Goal: Obtain resource: Obtain resource

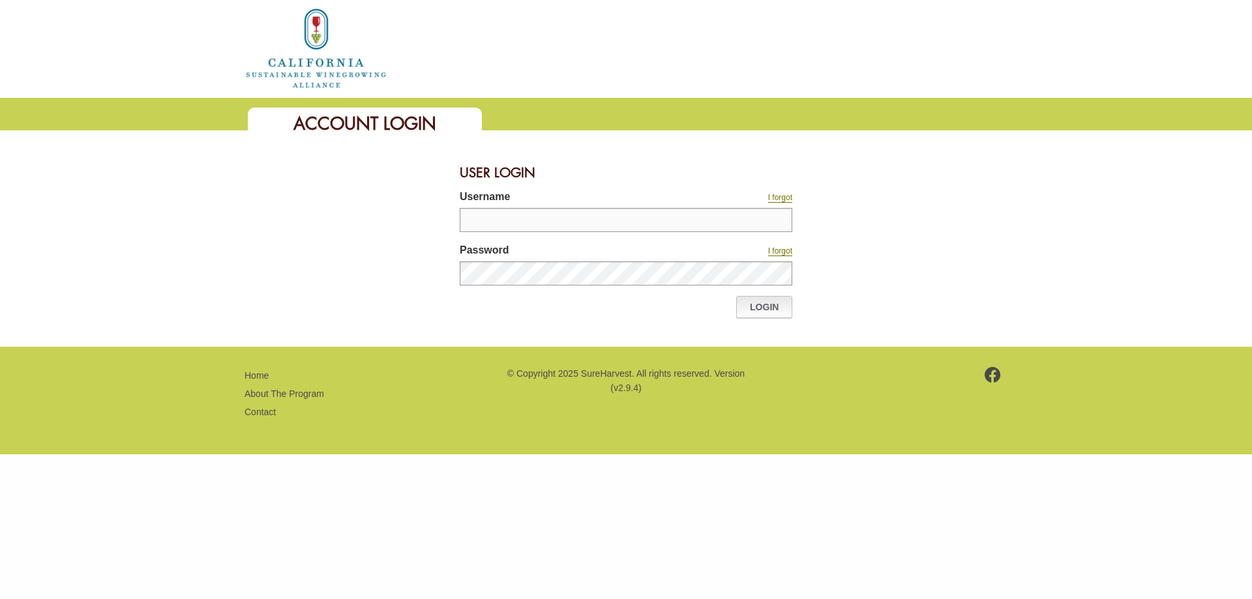
type input "******"
click at [760, 315] on link "Login" at bounding box center [764, 307] width 56 height 22
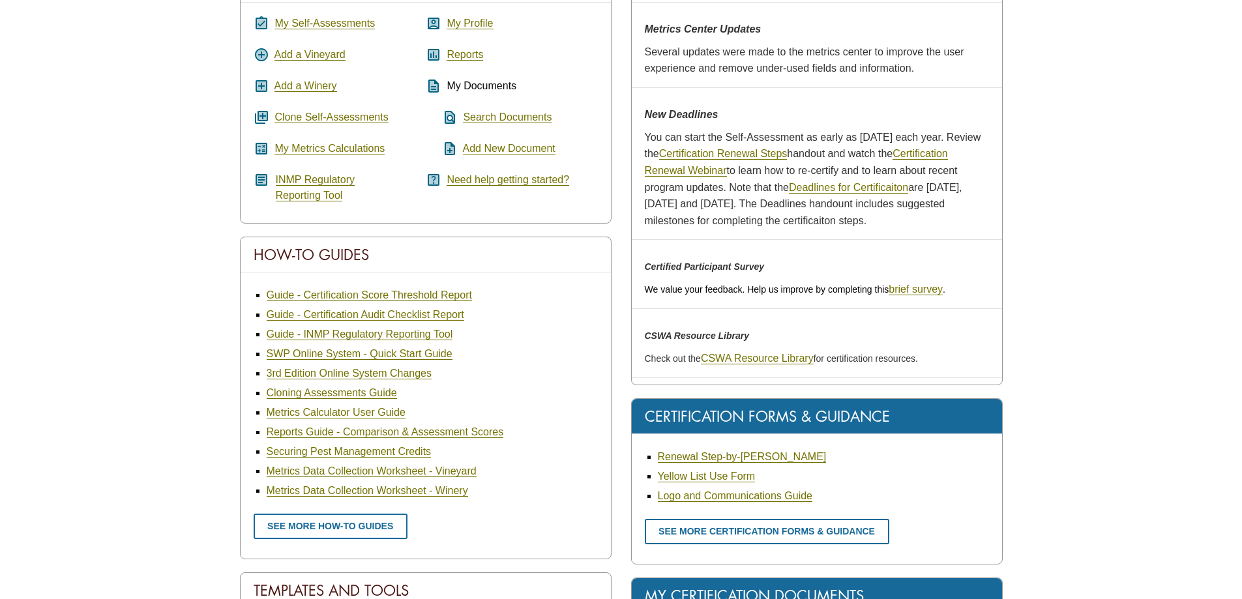
scroll to position [261, 0]
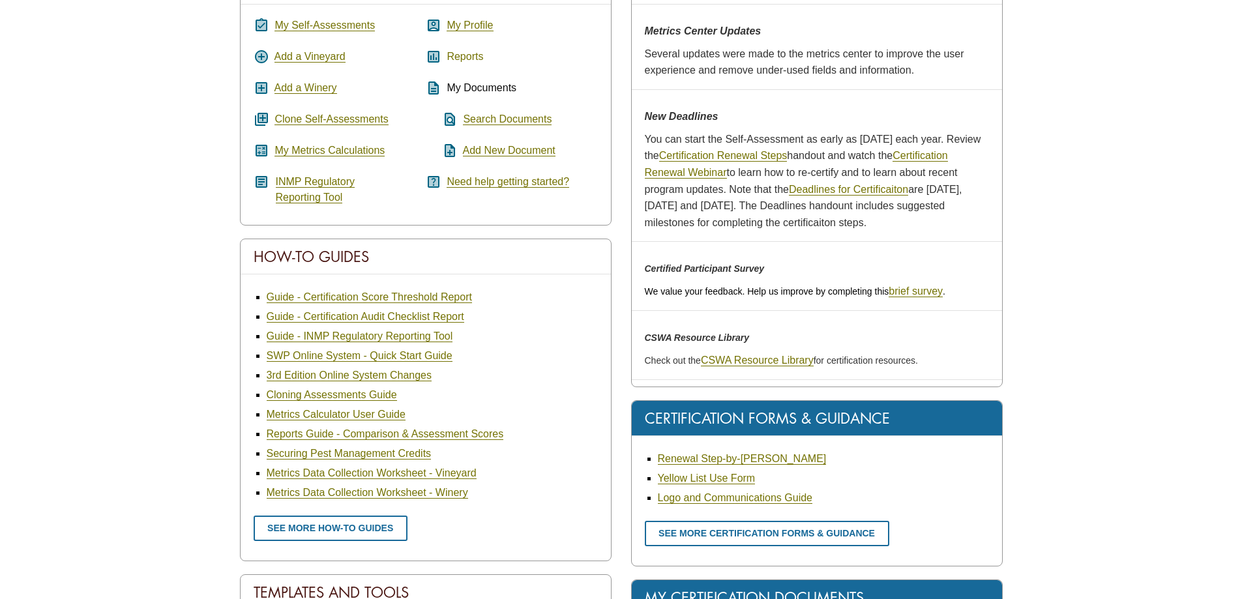
click at [464, 60] on link "Reports" at bounding box center [465, 57] width 37 height 12
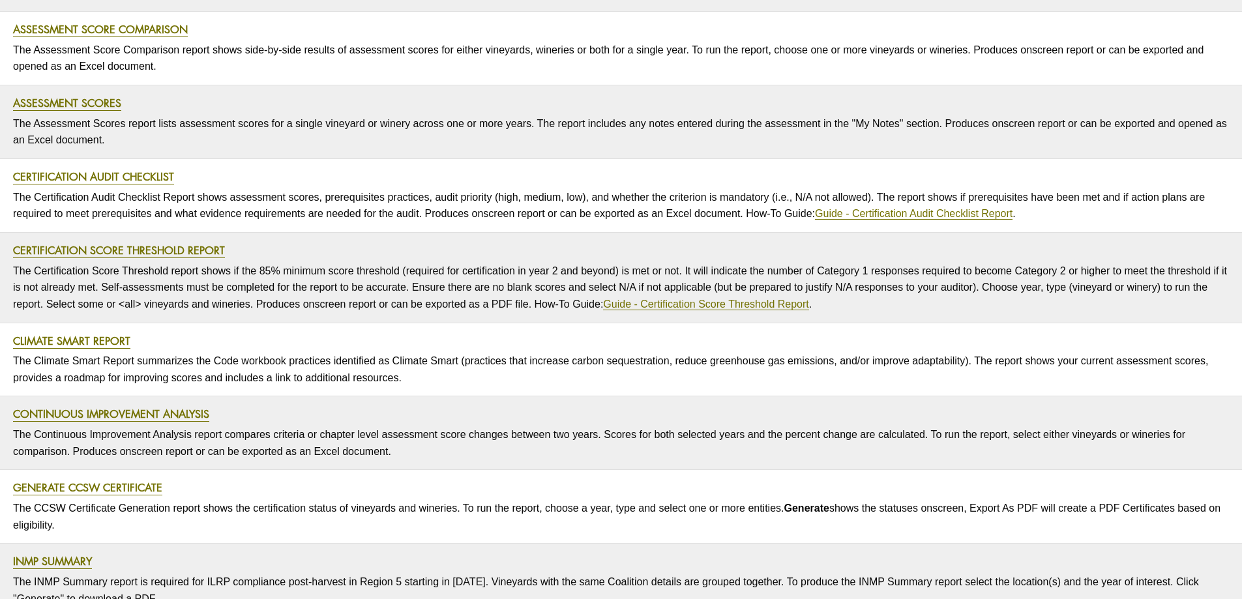
scroll to position [391, 0]
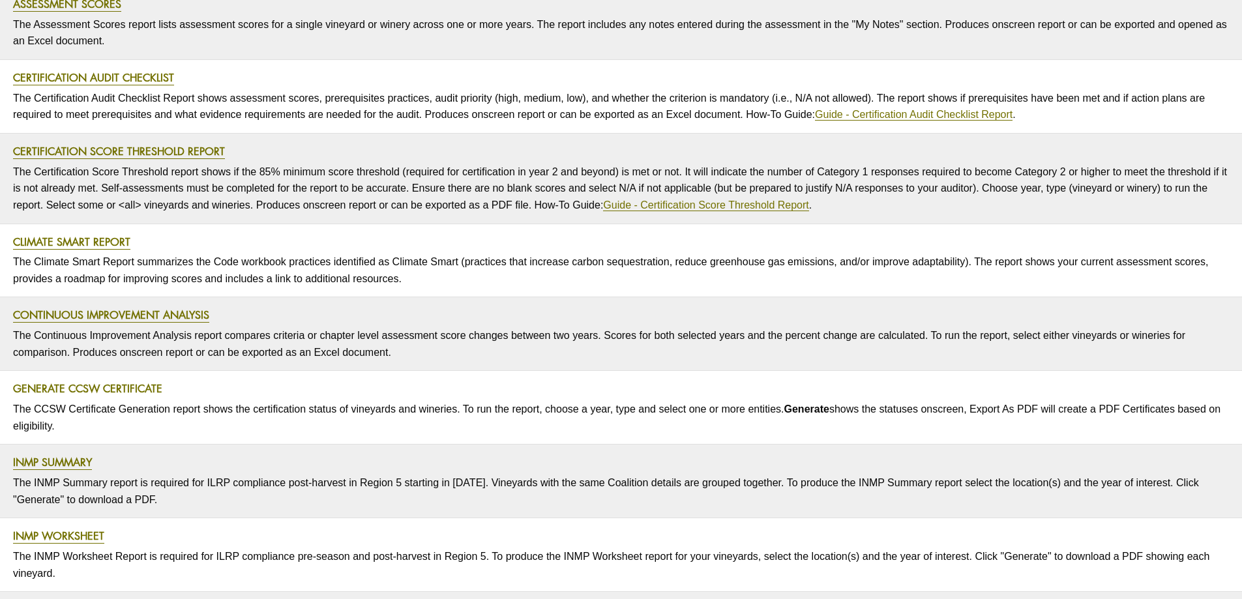
click at [84, 389] on link "Generate CCSW Certificate" at bounding box center [87, 388] width 149 height 15
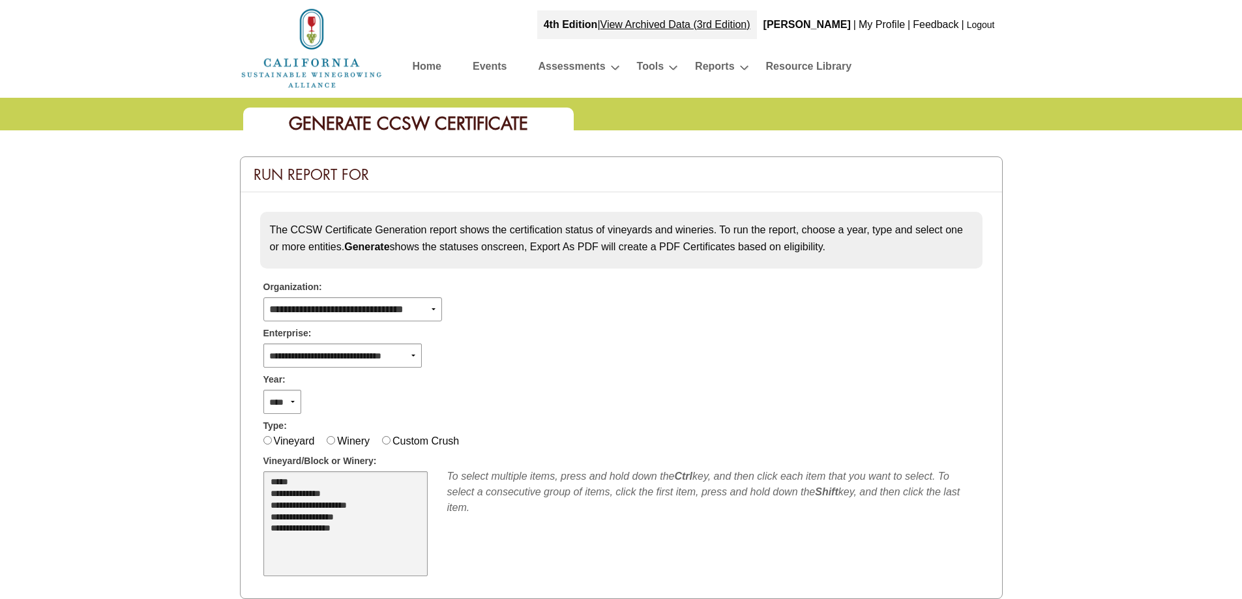
select select "**"
click at [280, 481] on option "*****" at bounding box center [338, 483] width 138 height 12
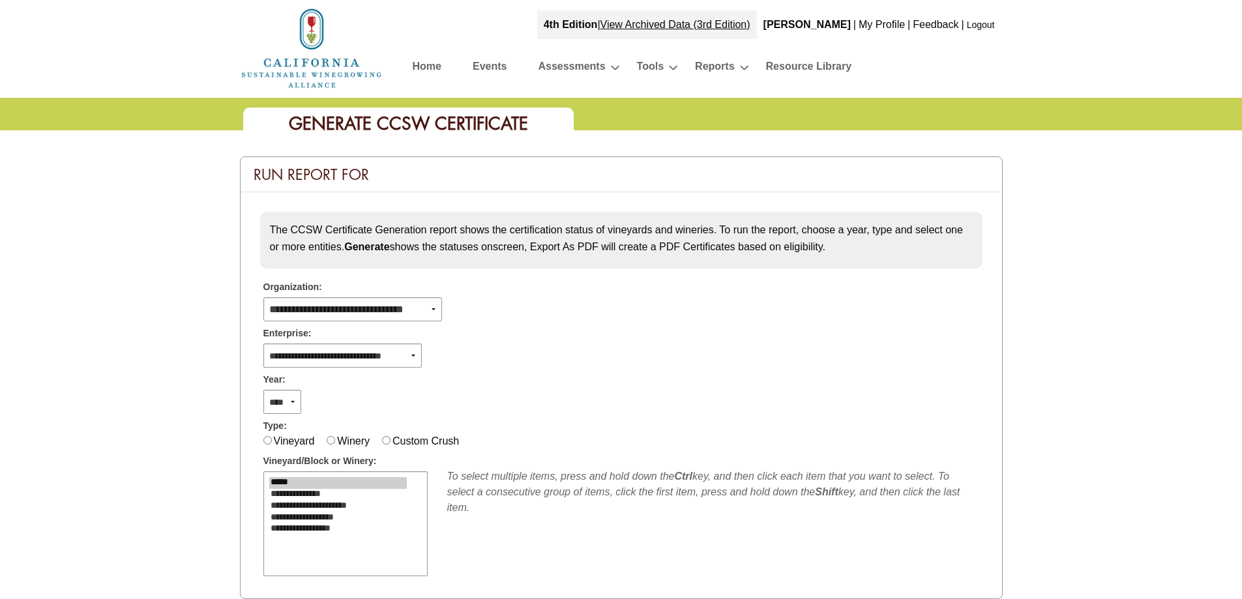
scroll to position [130, 0]
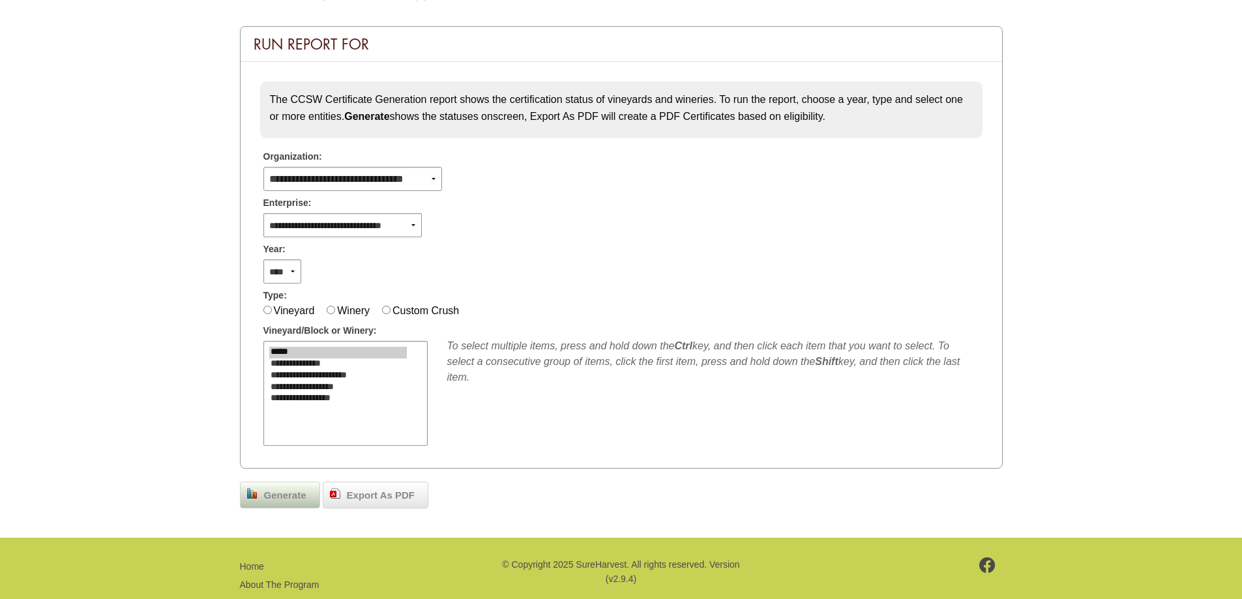
click at [282, 498] on span "Generate" at bounding box center [285, 495] width 55 height 15
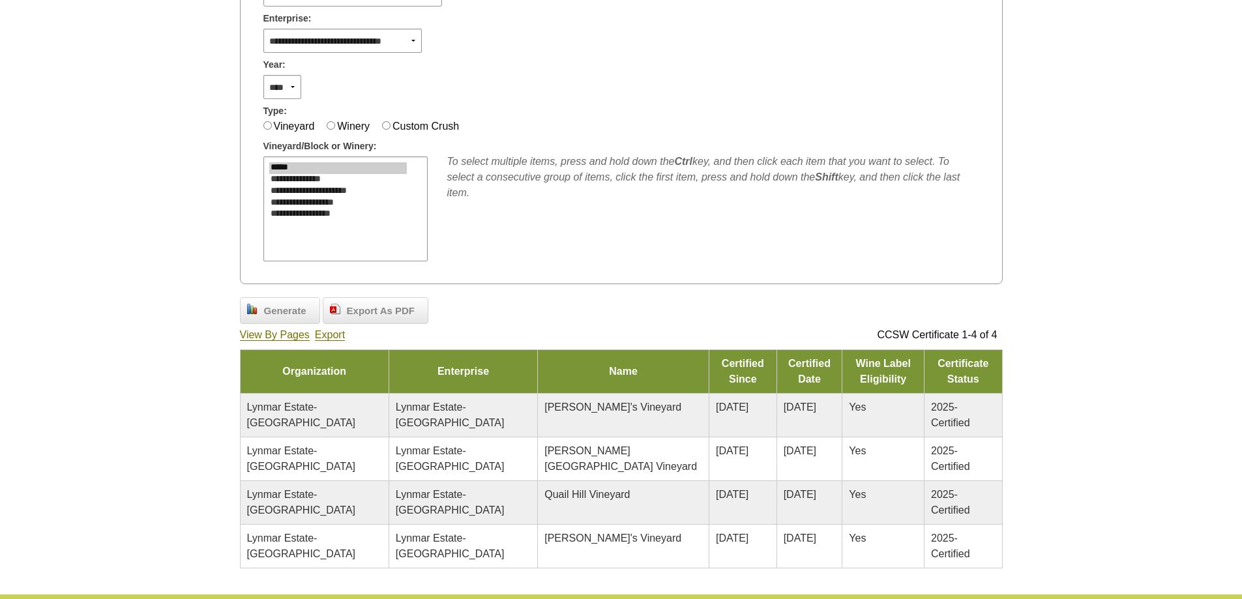
scroll to position [326, 0]
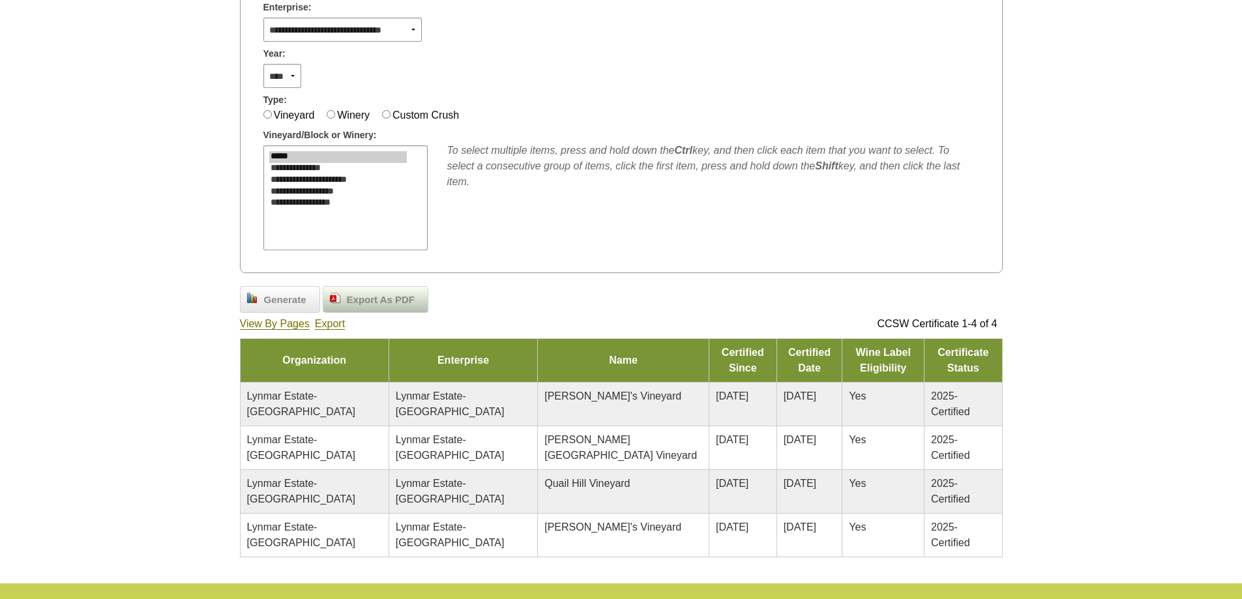
click at [383, 305] on span "Export As PDF" at bounding box center [380, 300] width 81 height 15
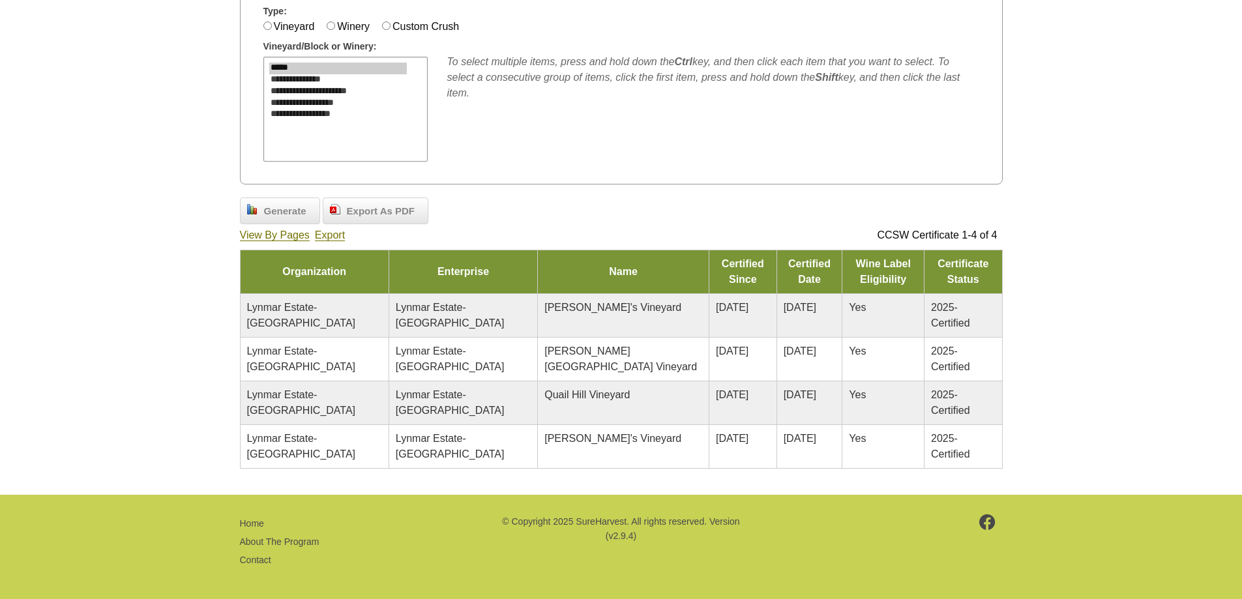
scroll to position [417, 0]
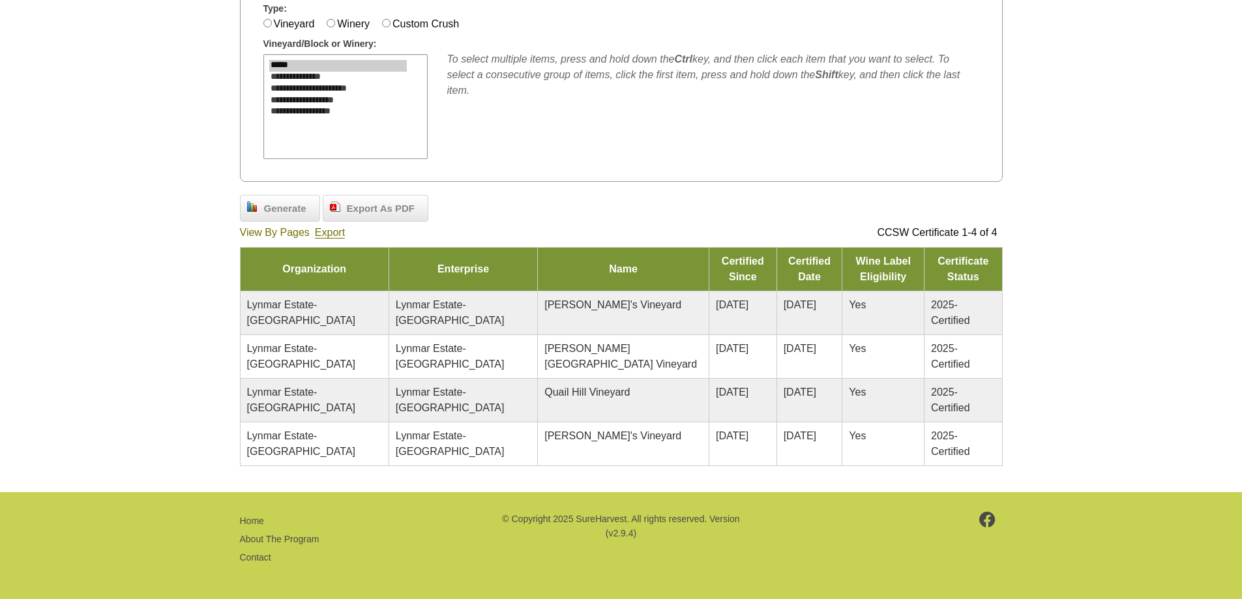
click at [278, 231] on link "View By Pages" at bounding box center [275, 233] width 70 height 12
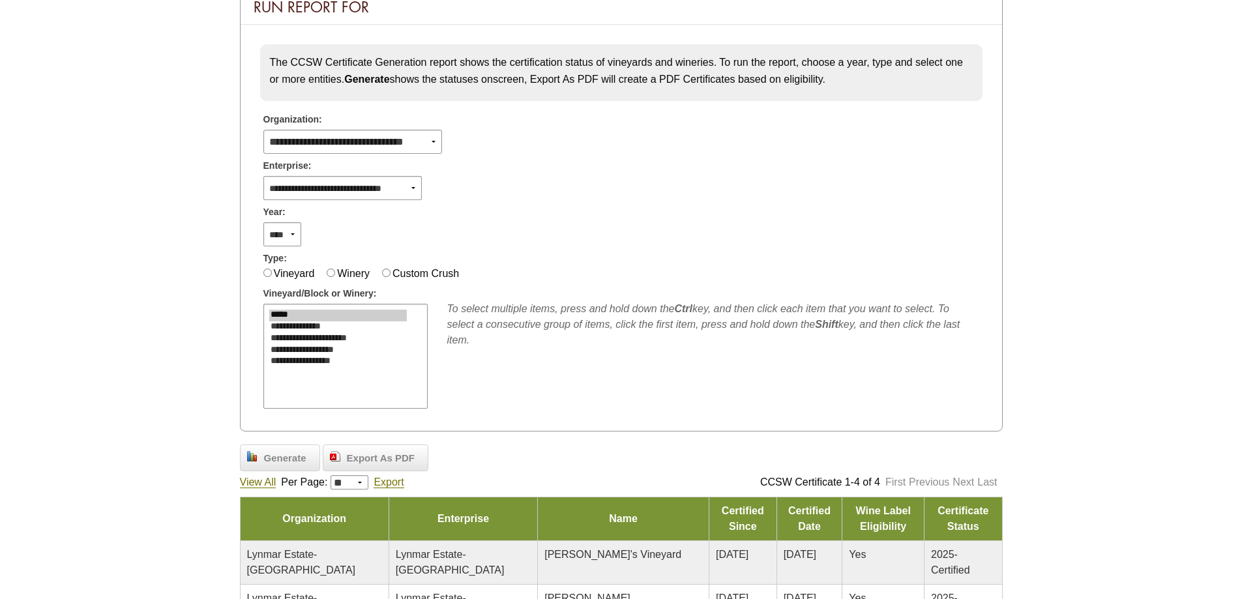
scroll to position [26, 0]
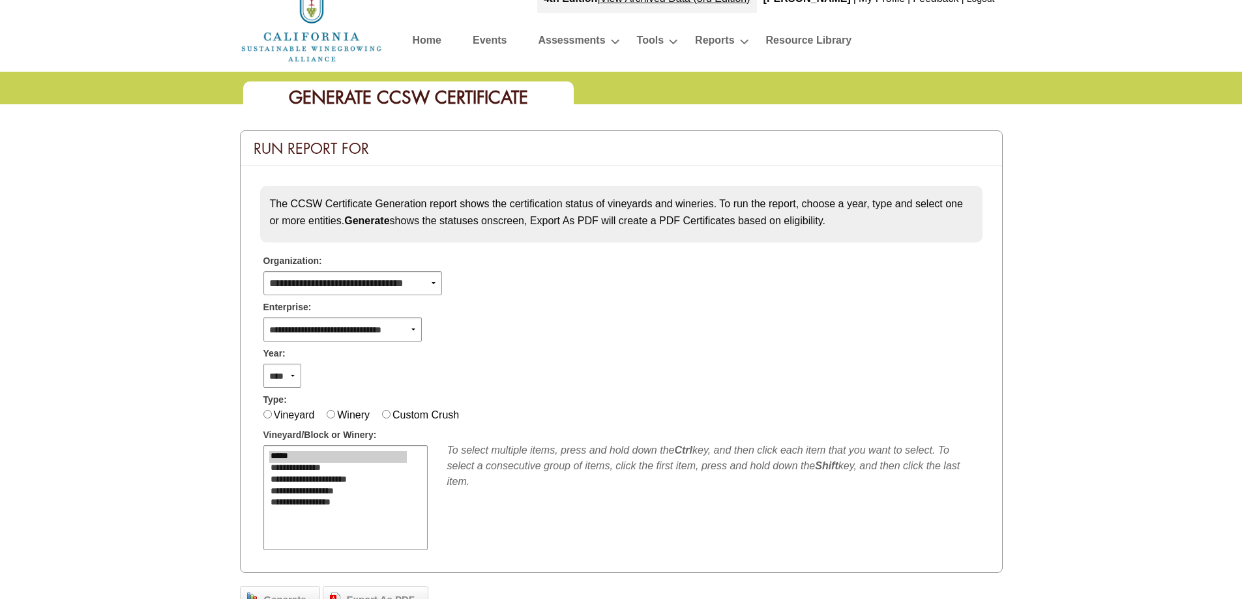
click at [429, 39] on link "Home" at bounding box center [427, 42] width 29 height 23
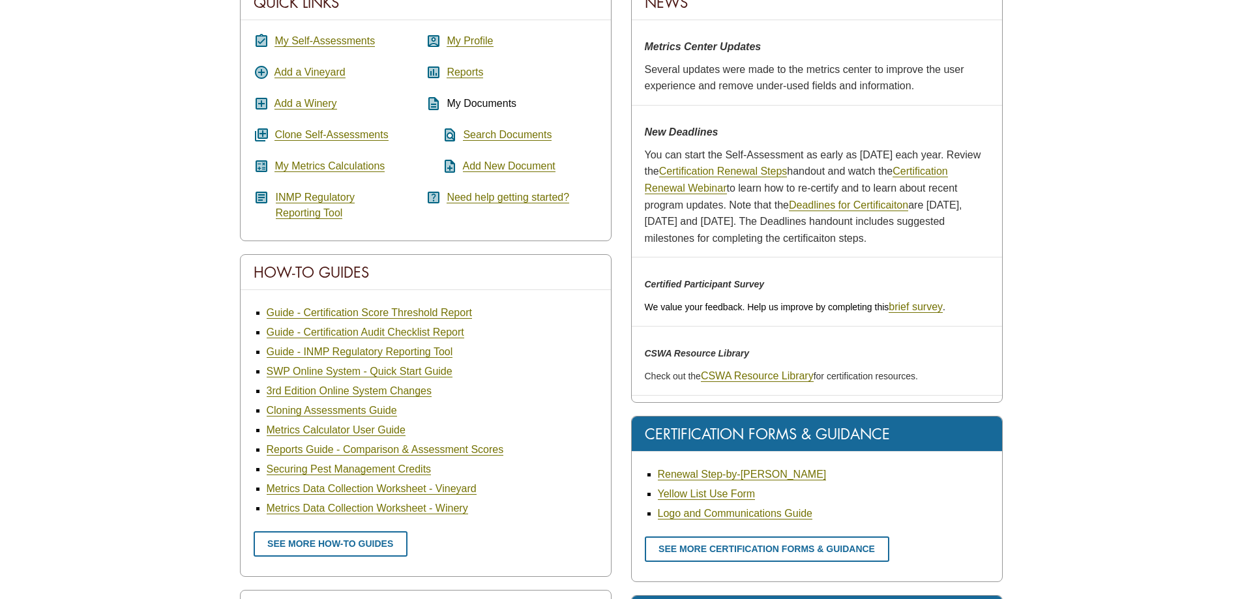
scroll to position [130, 0]
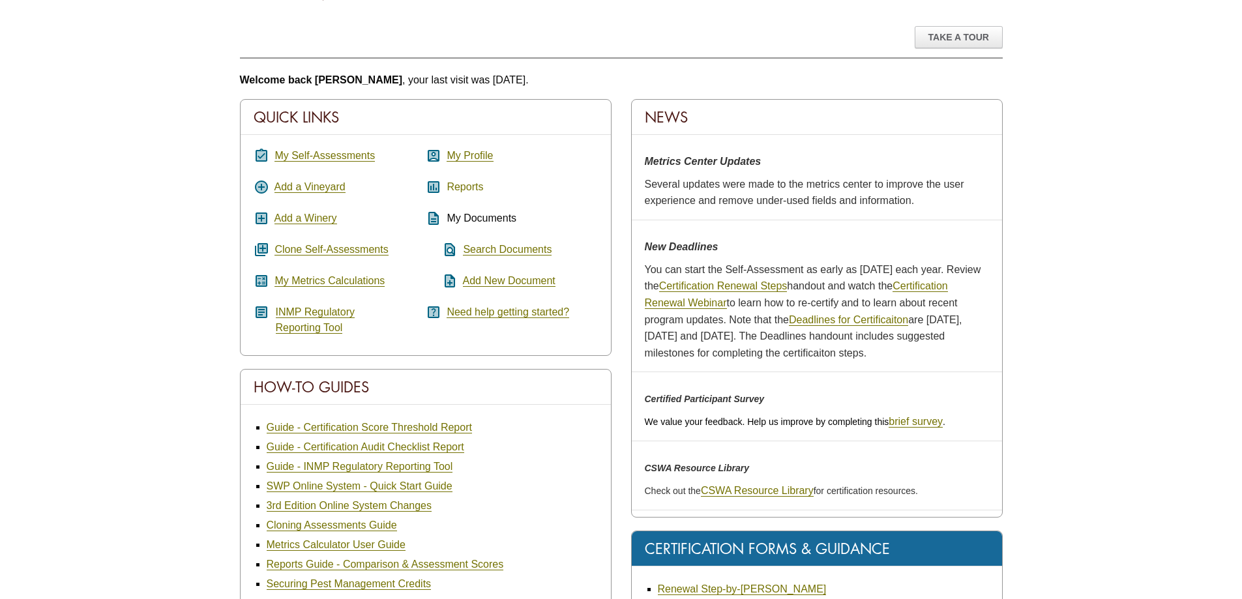
click at [467, 187] on link "Reports" at bounding box center [465, 187] width 37 height 12
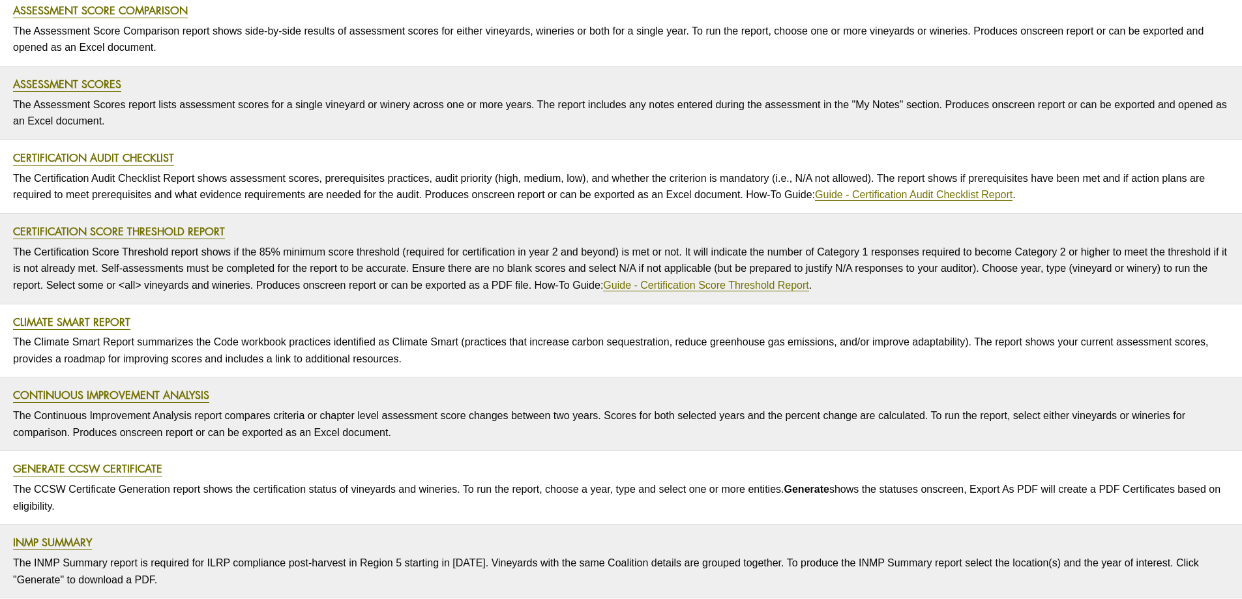
scroll to position [326, 0]
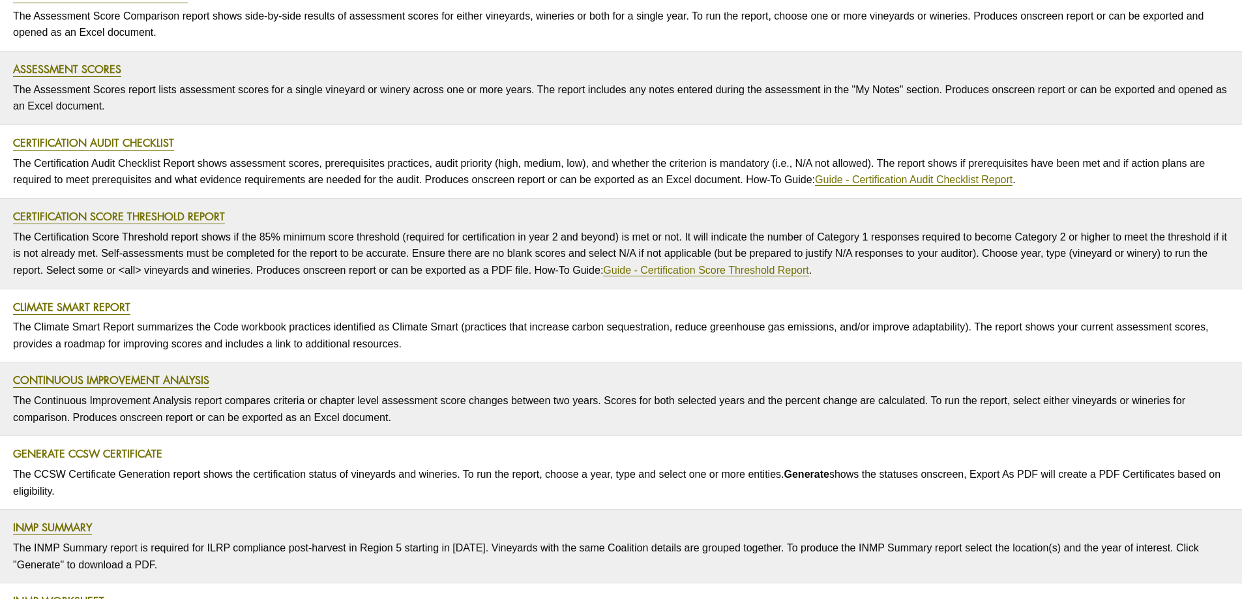
click at [97, 455] on link "Generate CCSW Certificate" at bounding box center [87, 454] width 149 height 15
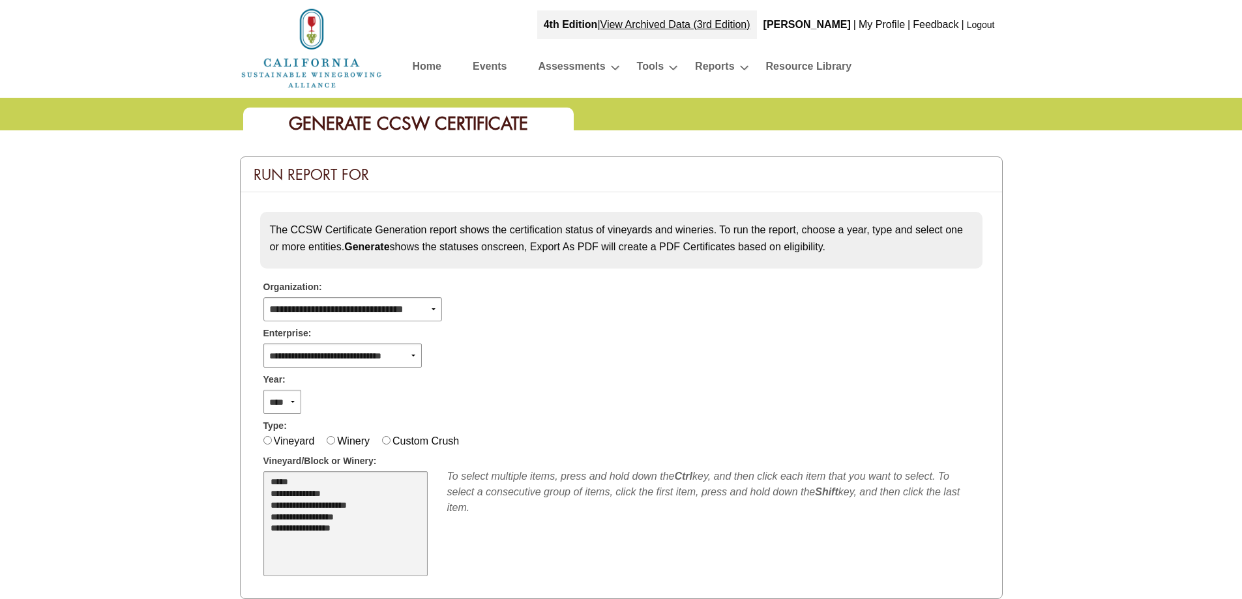
select select "****"
click at [292, 529] on option "**********" at bounding box center [338, 530] width 138 height 12
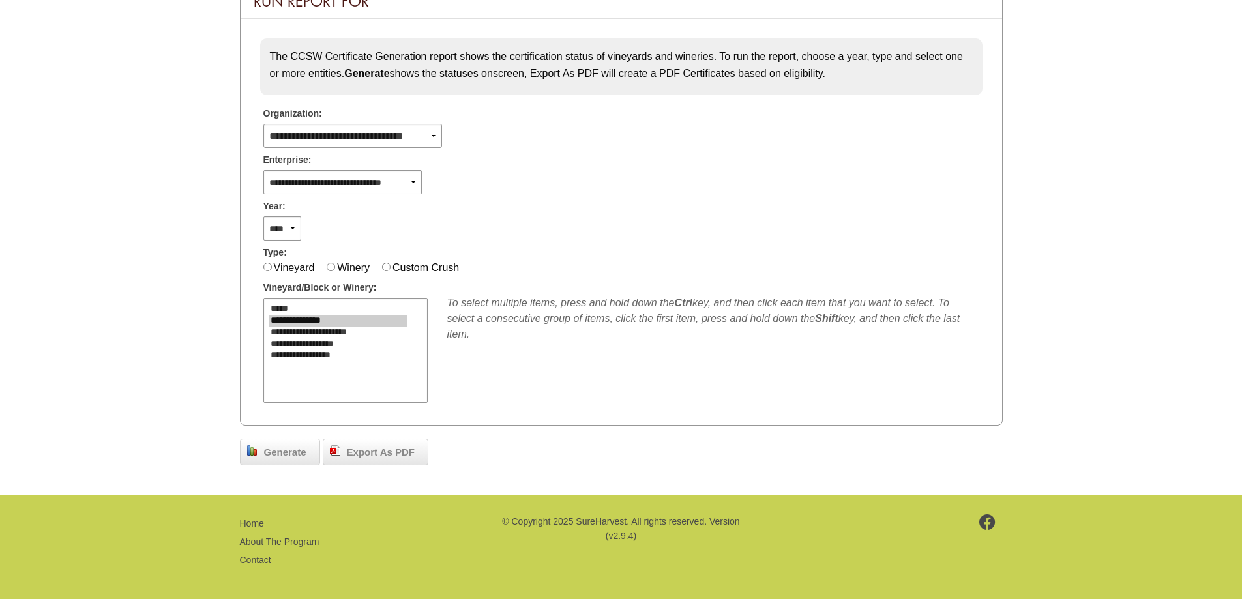
scroll to position [176, 0]
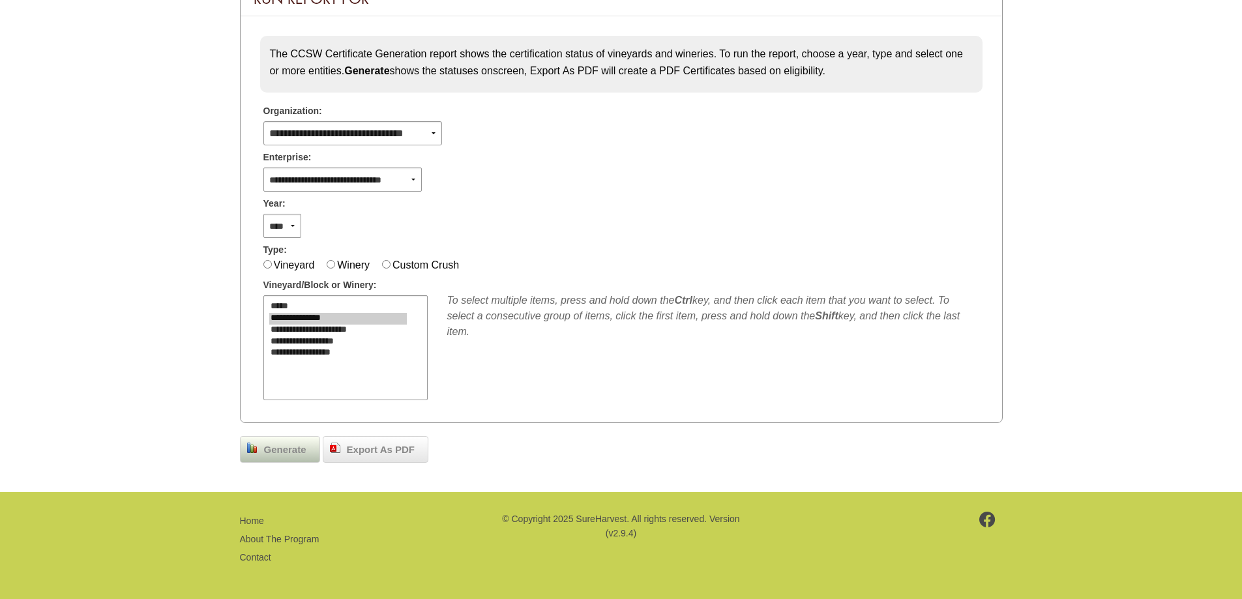
click at [275, 452] on span "Generate" at bounding box center [285, 450] width 55 height 15
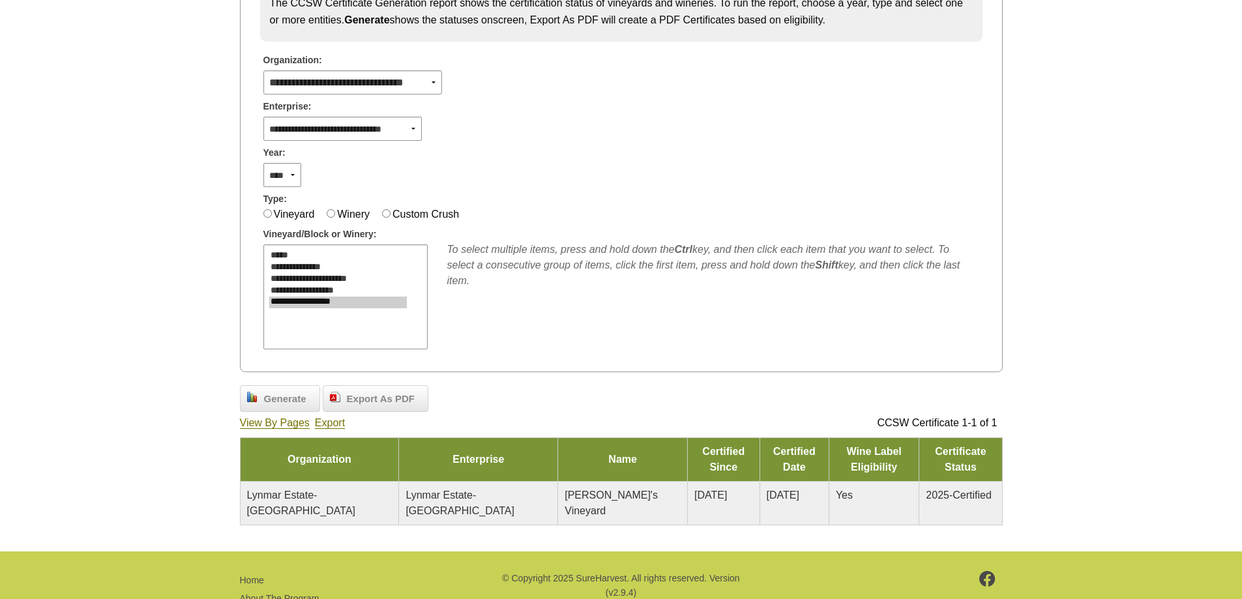
scroll to position [286, 0]
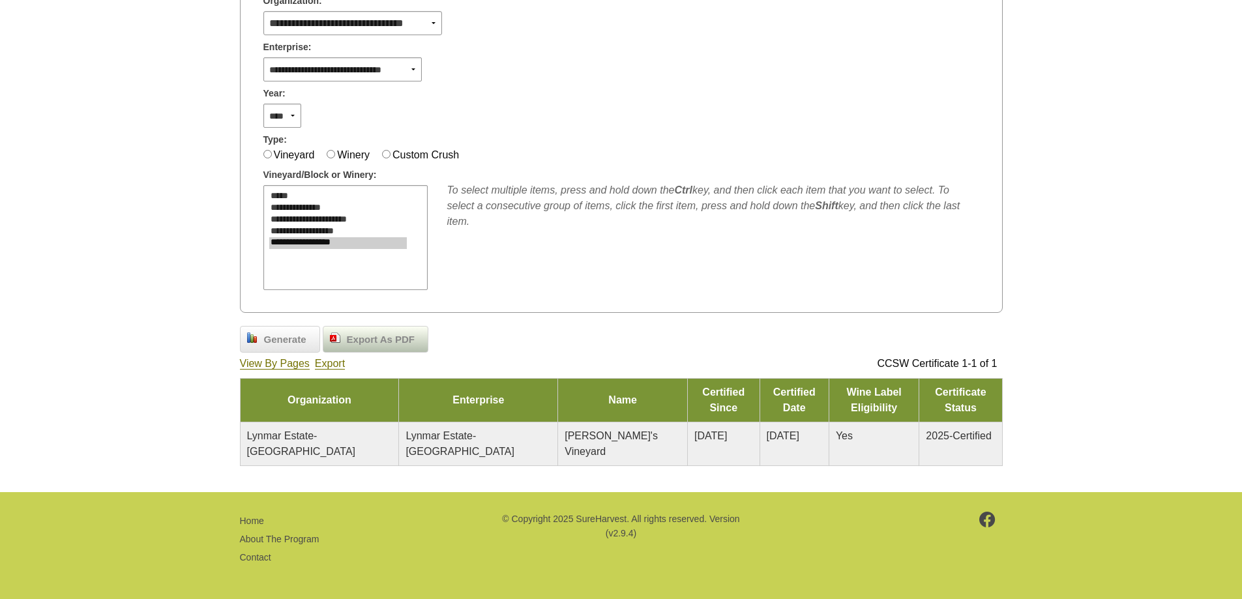
click at [400, 340] on span "Export As PDF" at bounding box center [380, 340] width 81 height 15
